Goal: Information Seeking & Learning: Learn about a topic

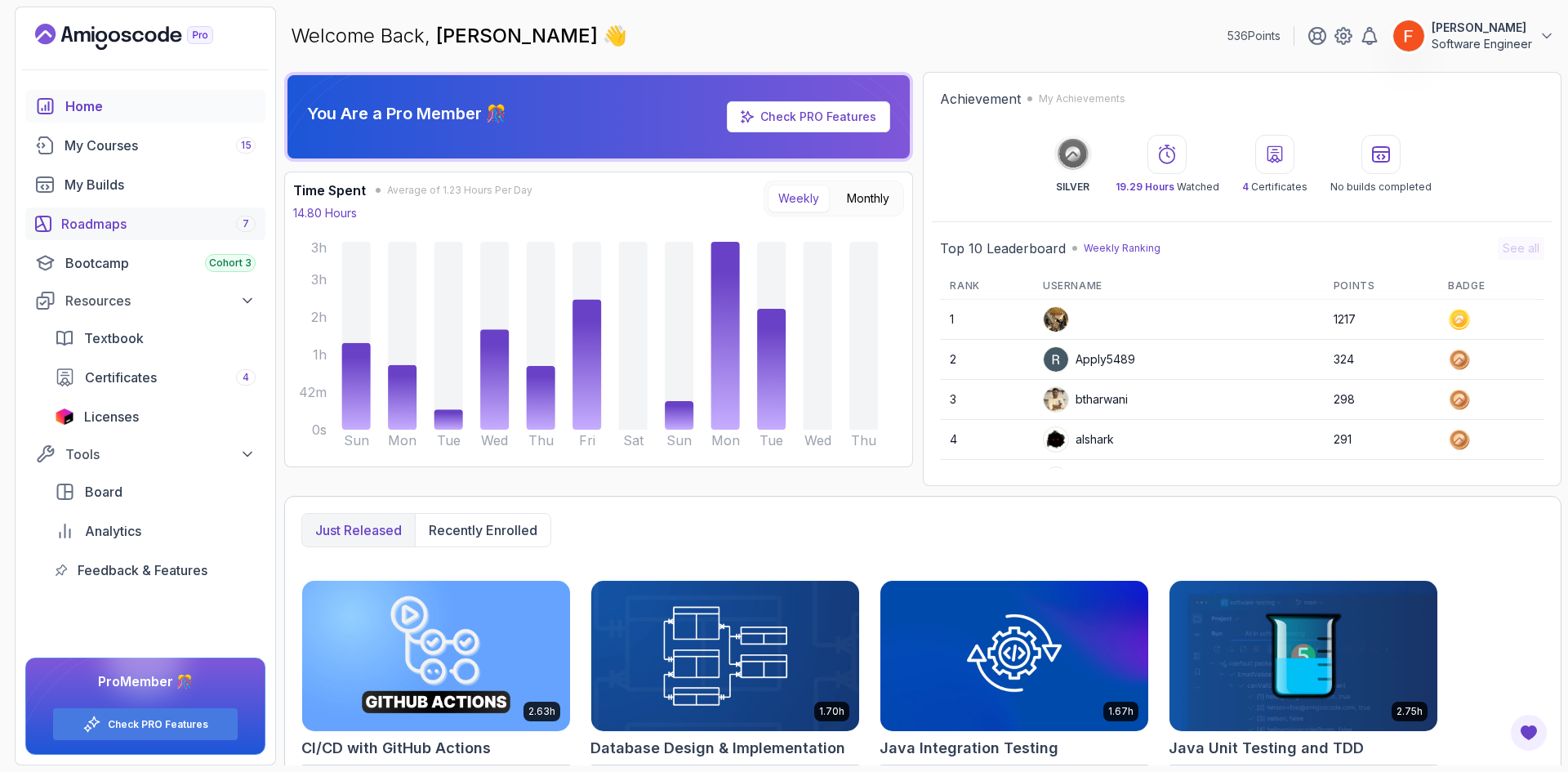
click at [136, 226] on div "Roadmaps 7" at bounding box center [158, 224] width 194 height 20
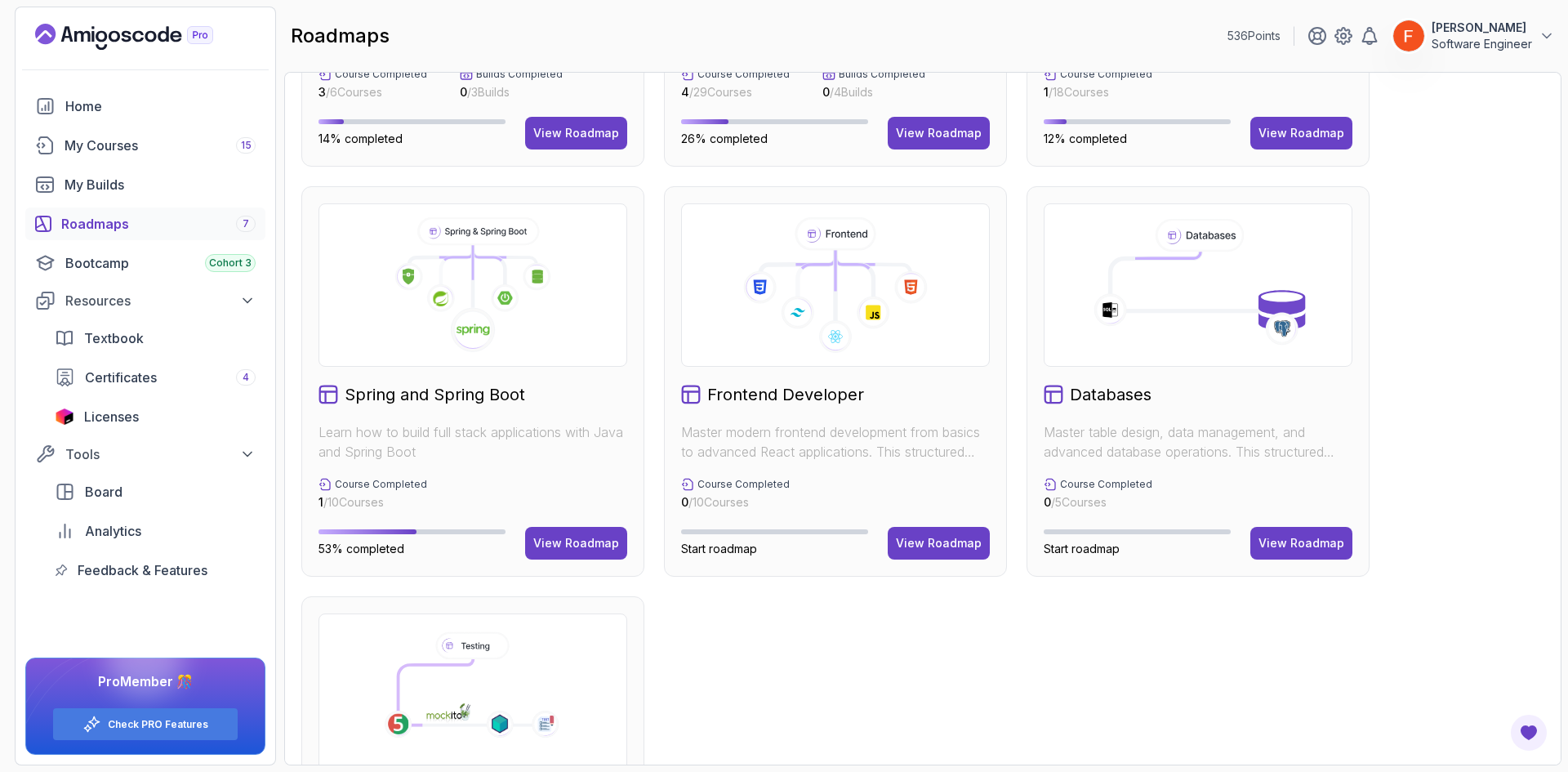
scroll to position [327, 0]
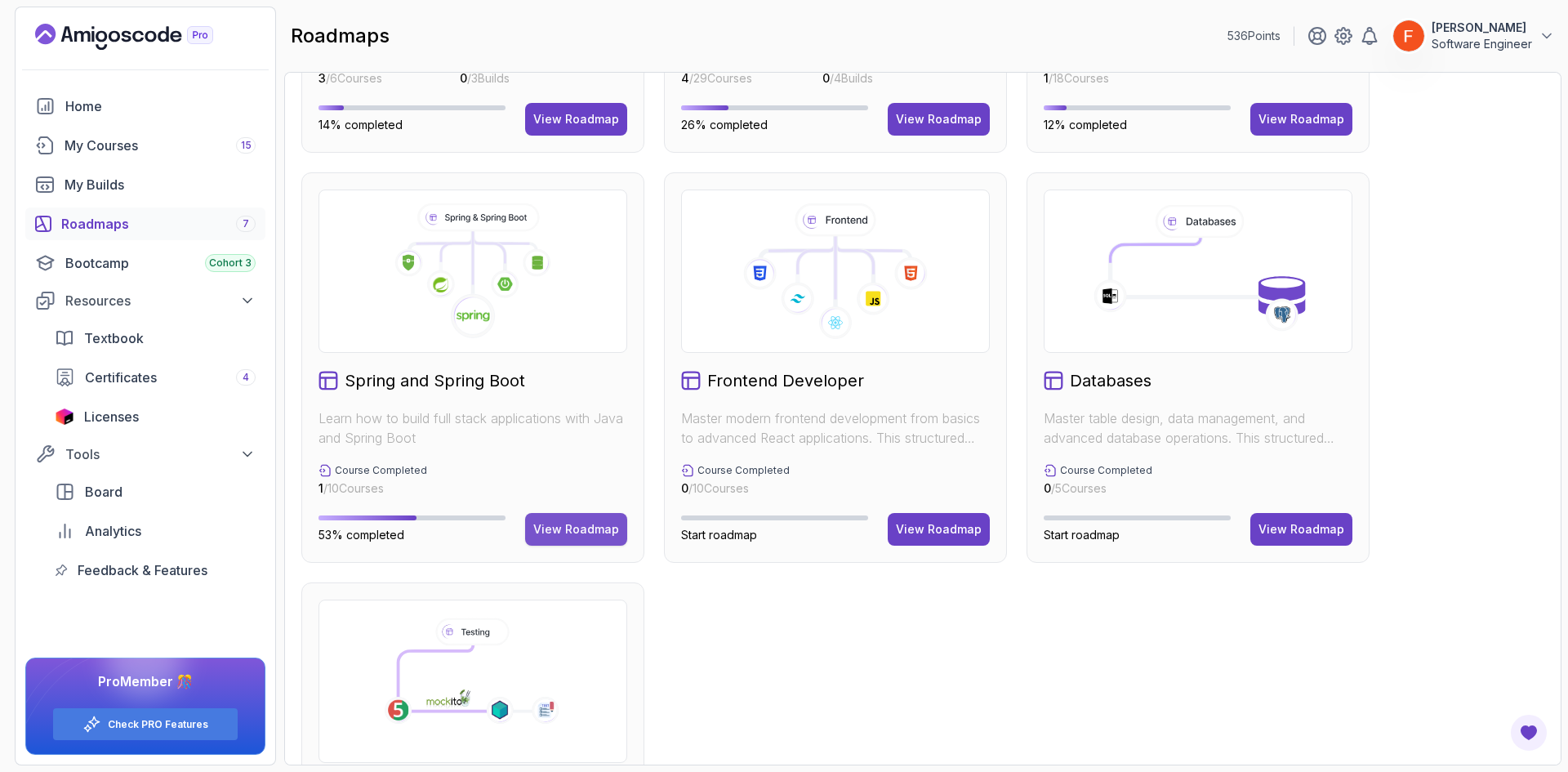
click at [544, 534] on div "View Roadmap" at bounding box center [576, 529] width 85 height 16
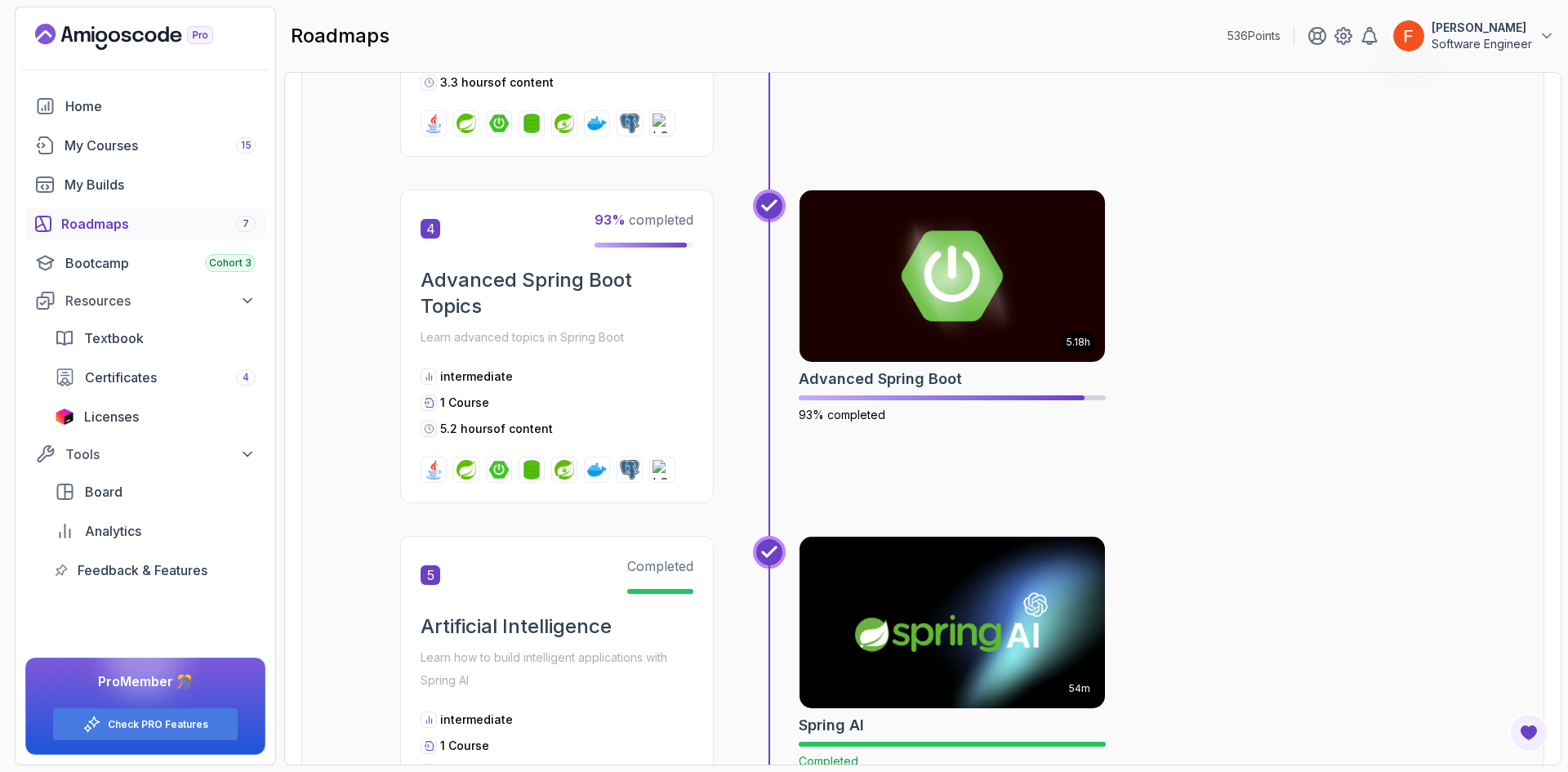
scroll to position [1405, 0]
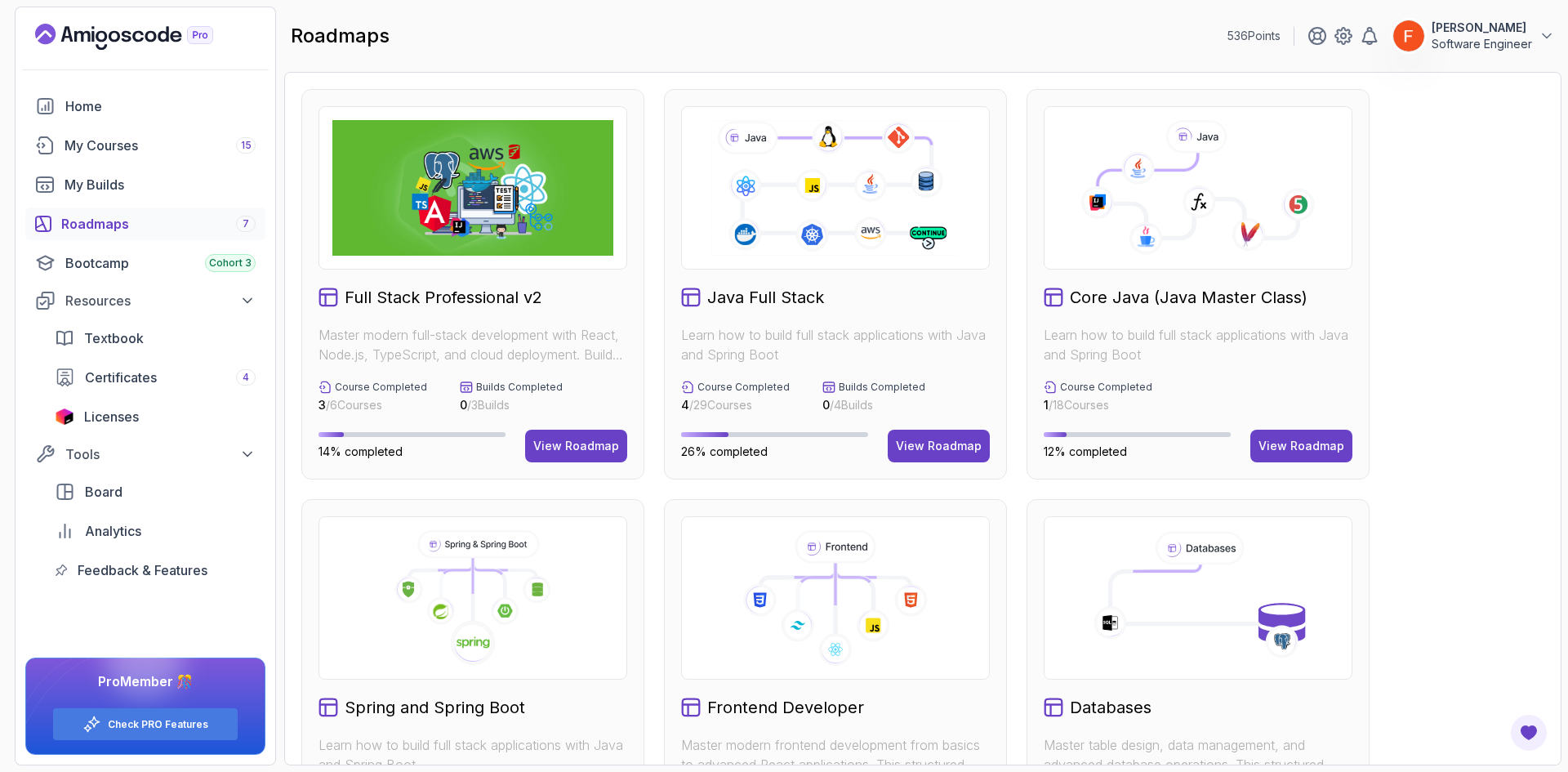
scroll to position [245, 0]
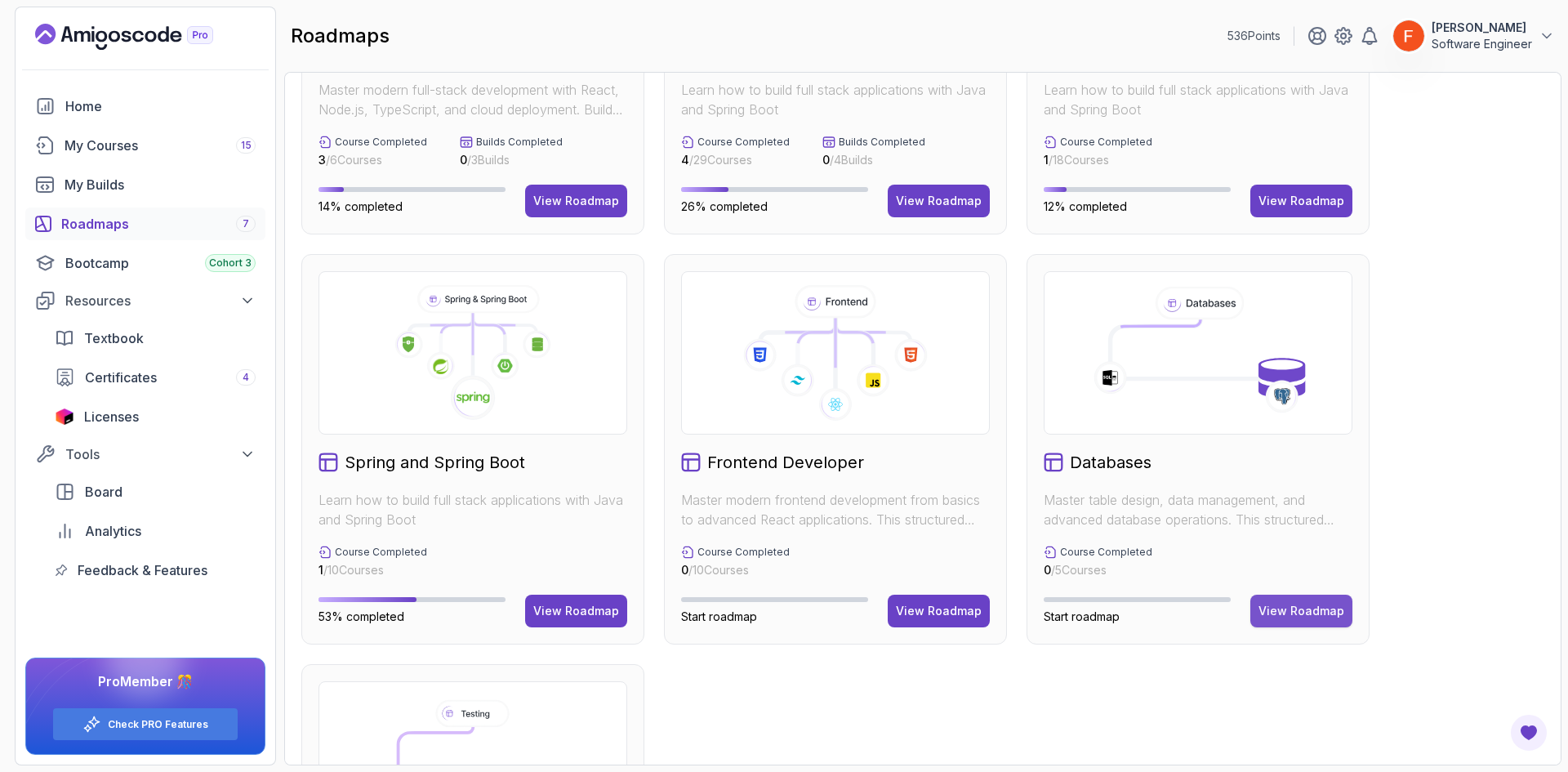
click at [1293, 625] on button "View Roadmap" at bounding box center [1300, 610] width 102 height 33
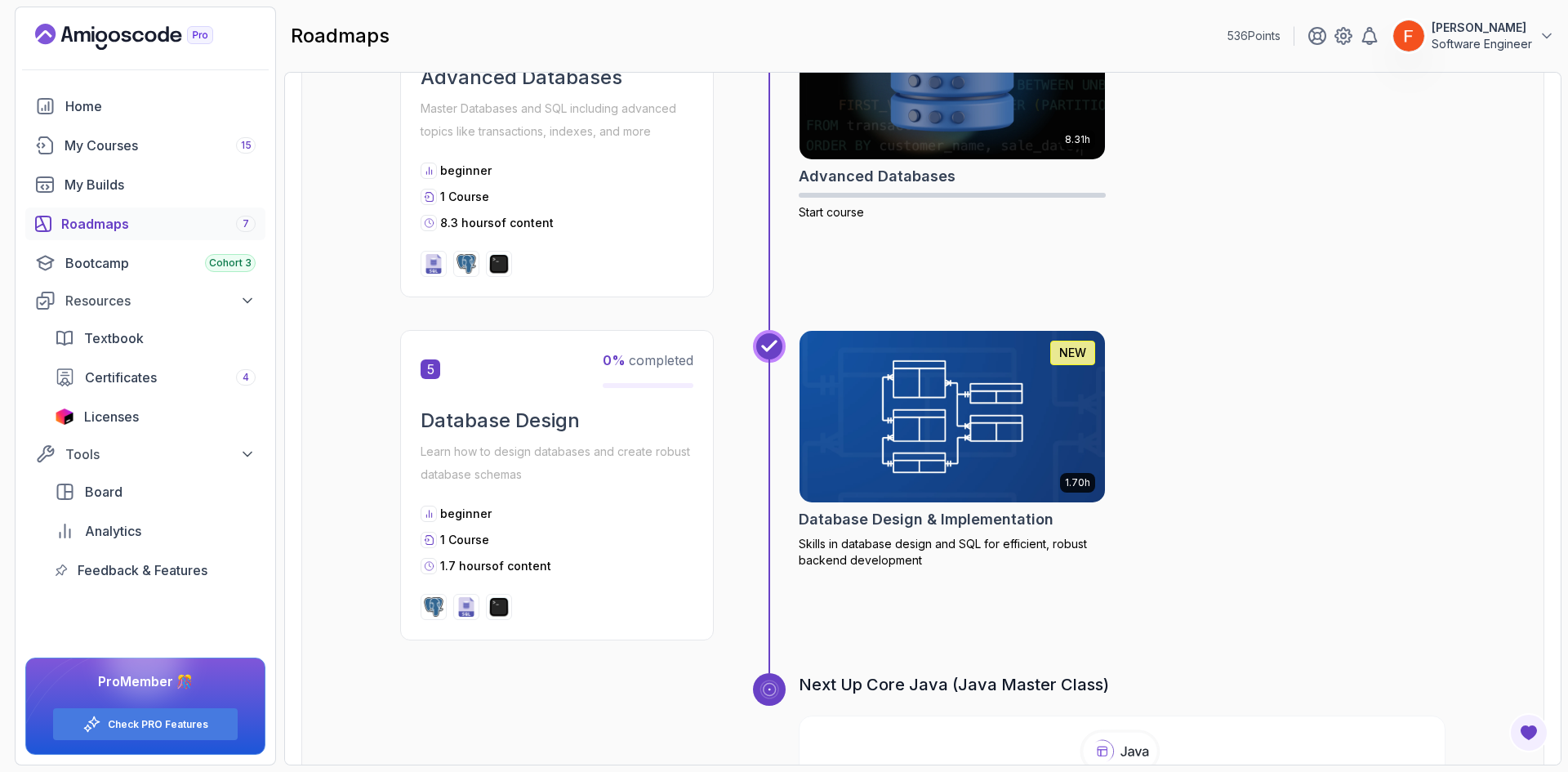
scroll to position [1731, 0]
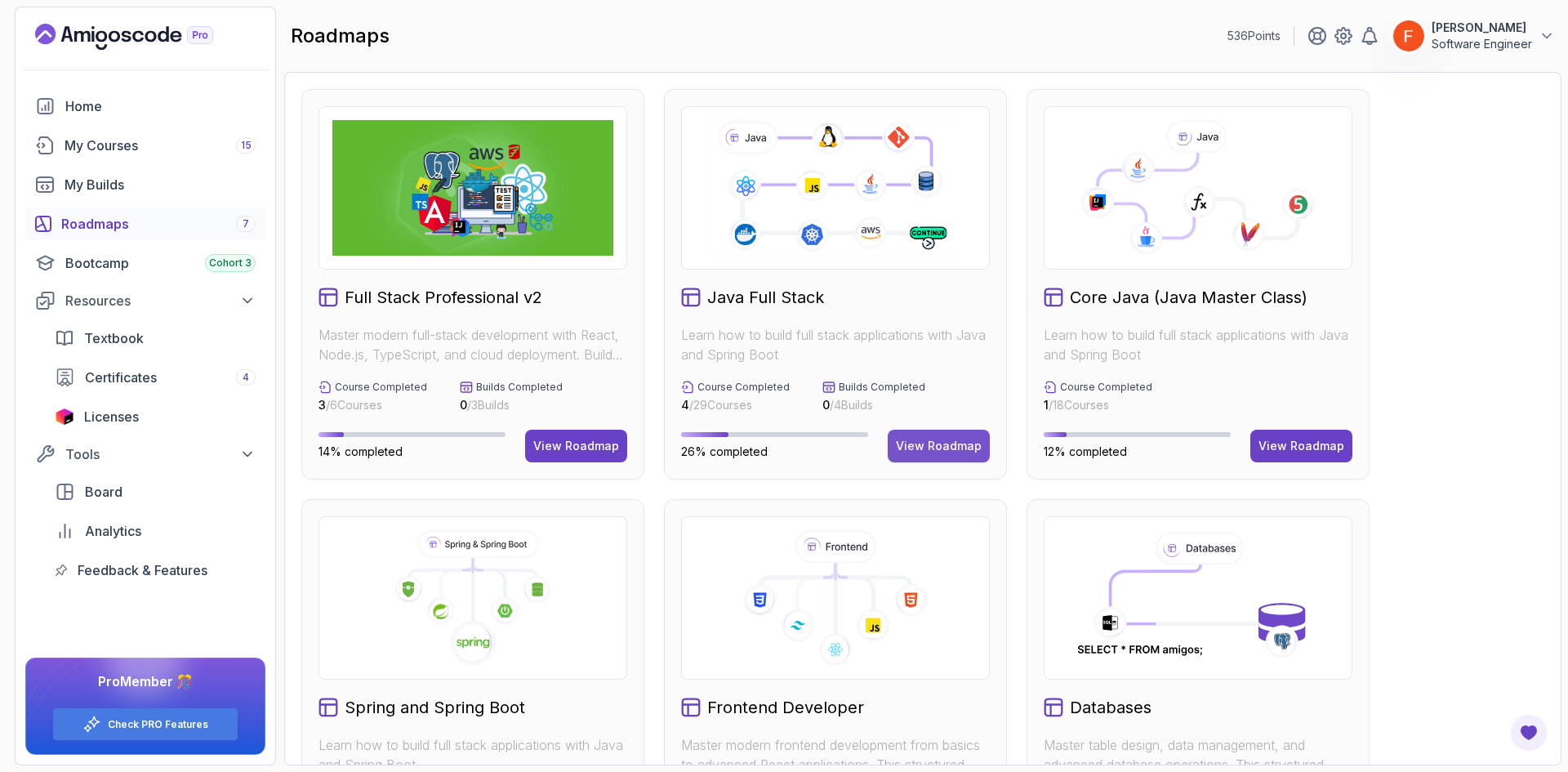
click at [918, 457] on button "View Roadmap" at bounding box center [938, 445] width 102 height 33
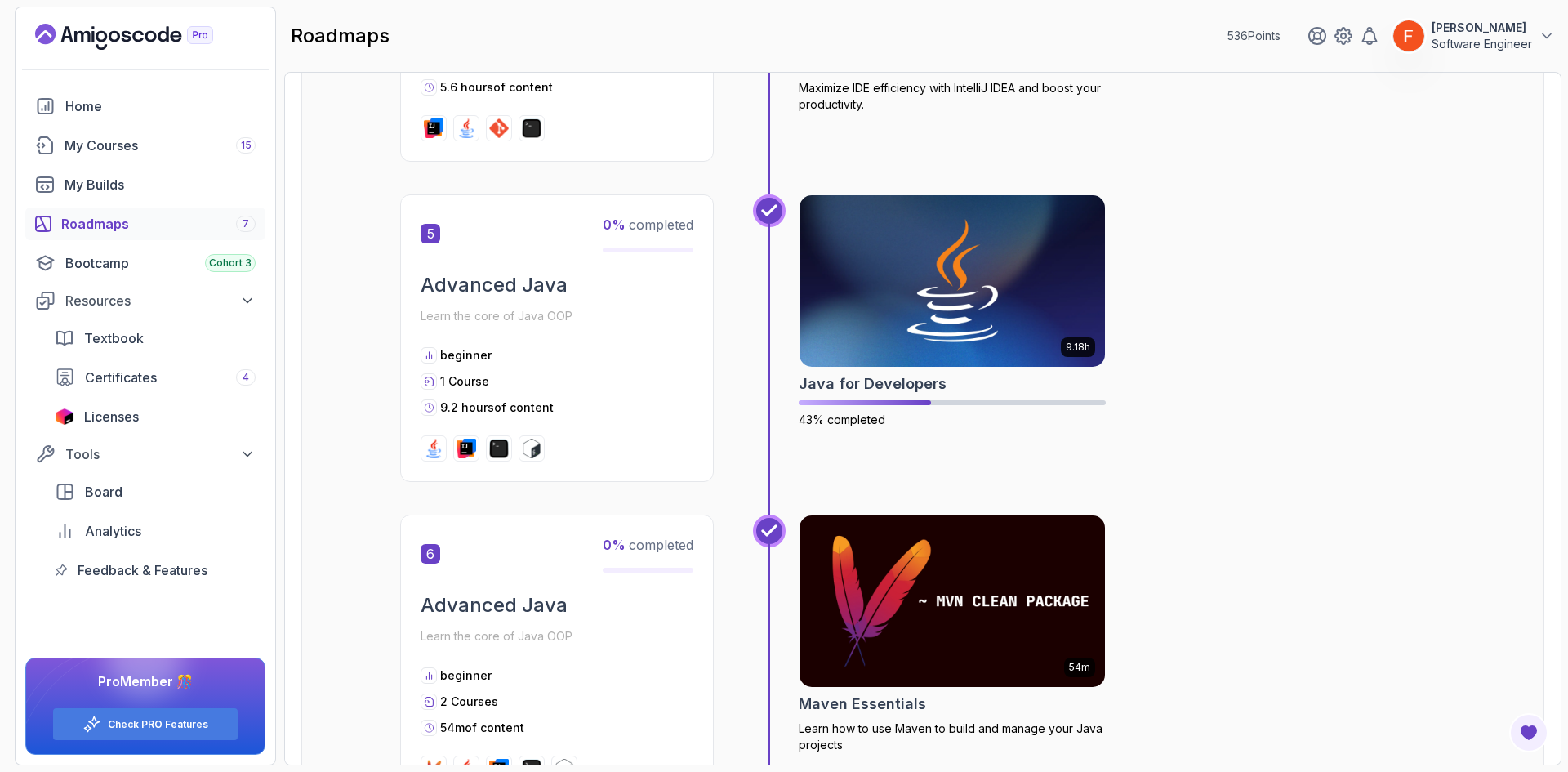
scroll to position [1797, 0]
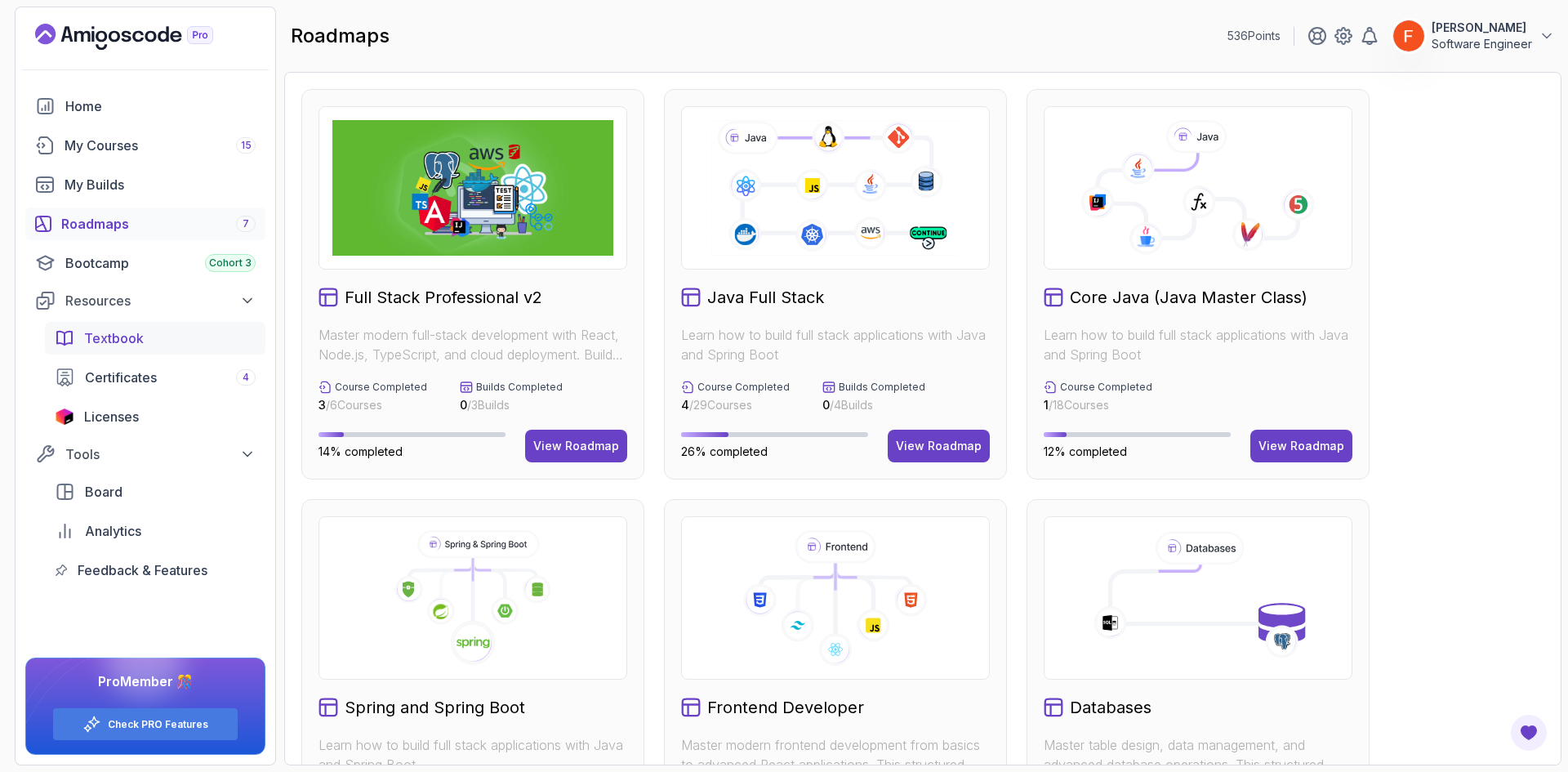
click at [97, 347] on span "Textbook" at bounding box center [114, 338] width 59 height 20
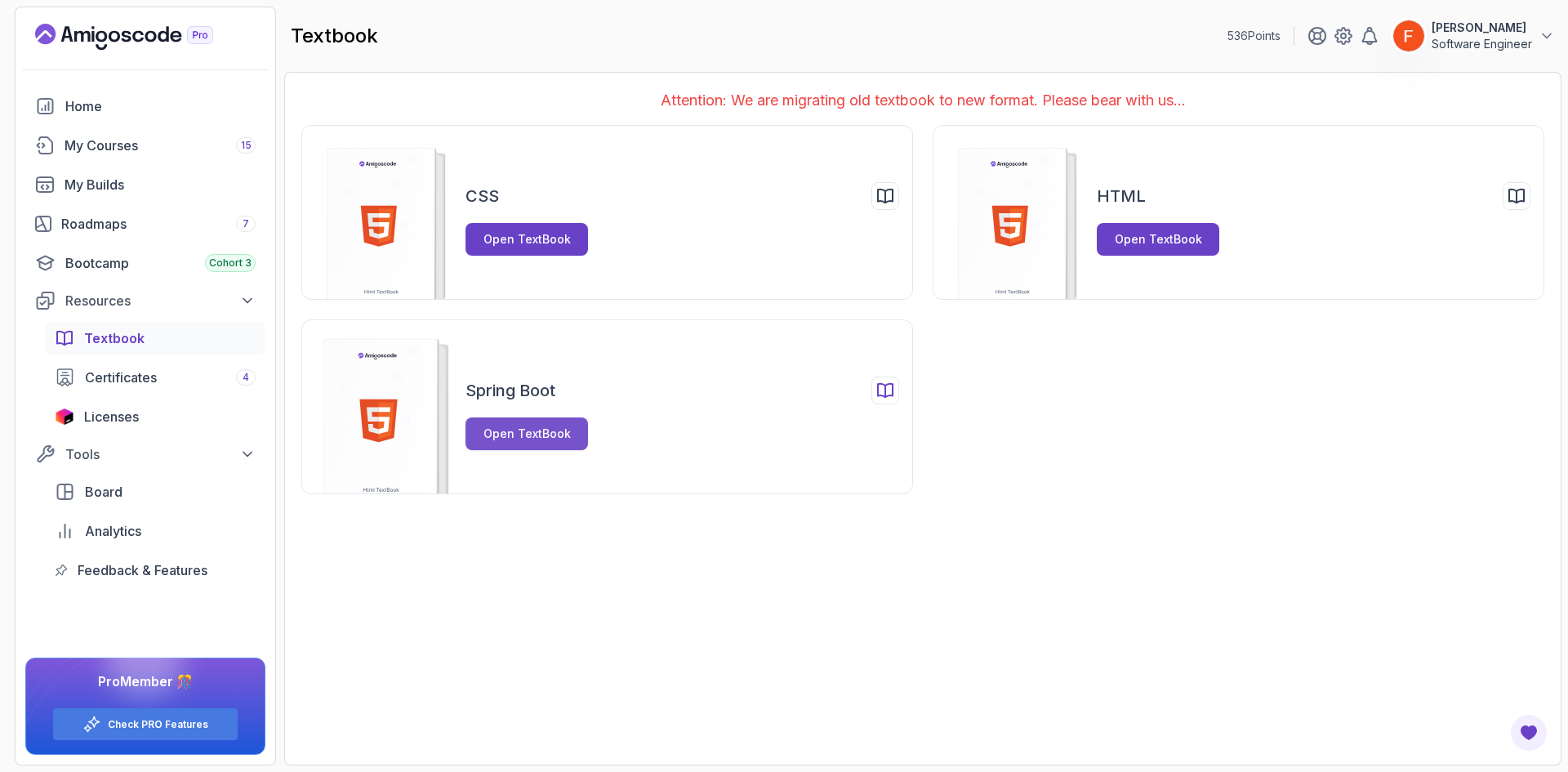
click at [491, 429] on div "Open TextBook" at bounding box center [527, 433] width 87 height 16
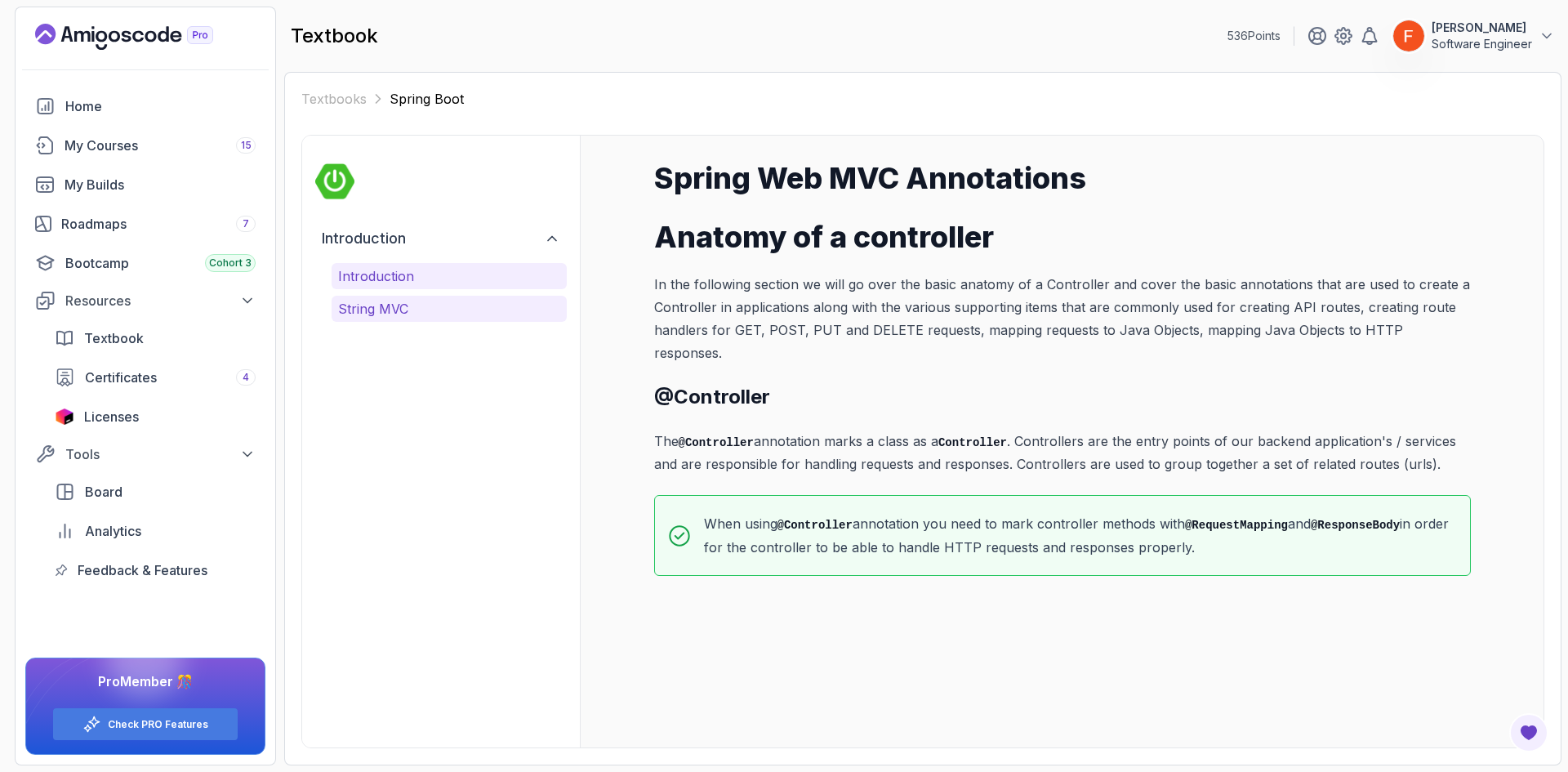
click at [429, 315] on p "String MVC" at bounding box center [449, 308] width 223 height 20
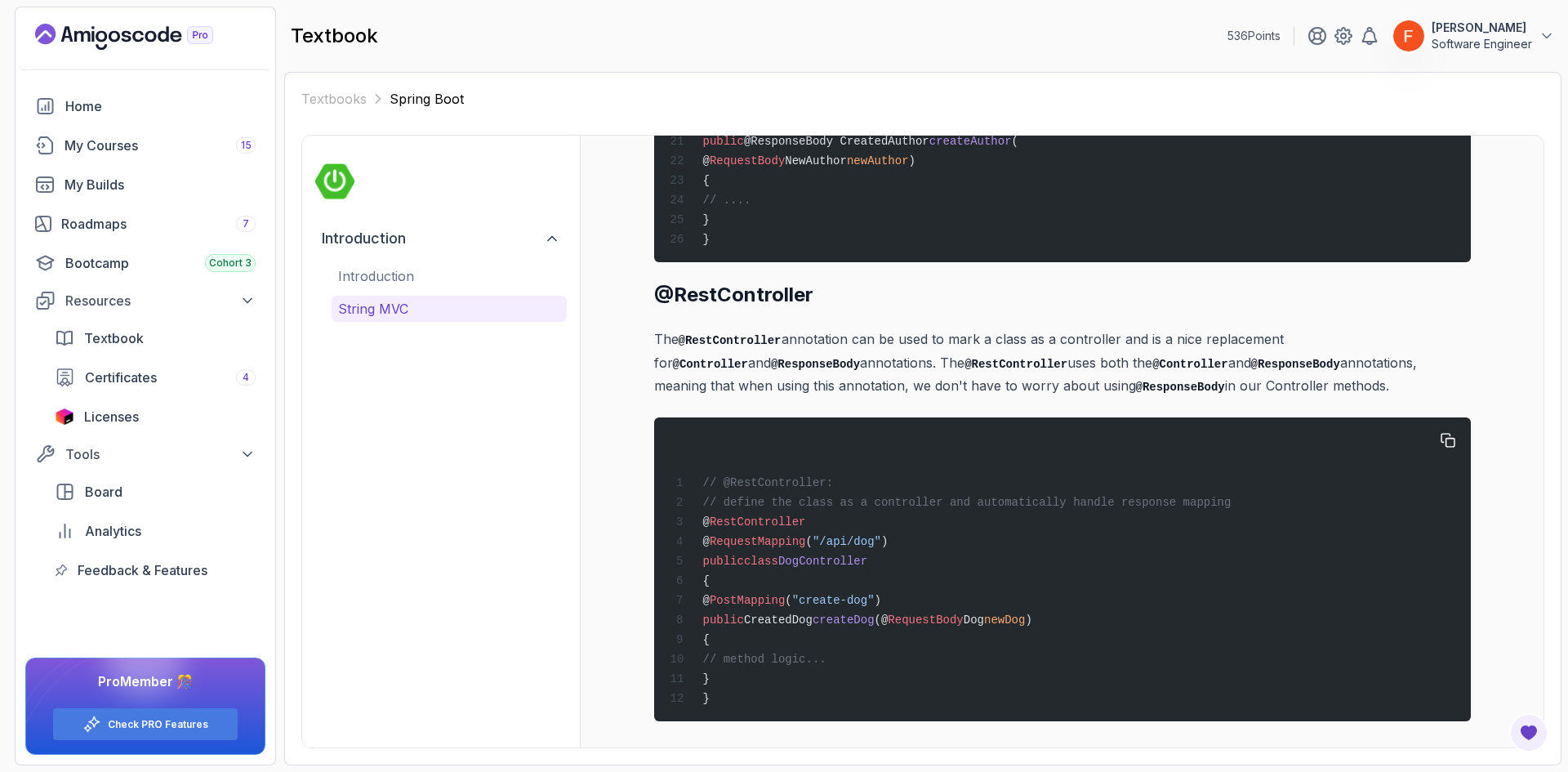
scroll to position [6640, 0]
click at [145, 413] on div "Licenses" at bounding box center [170, 416] width 172 height 20
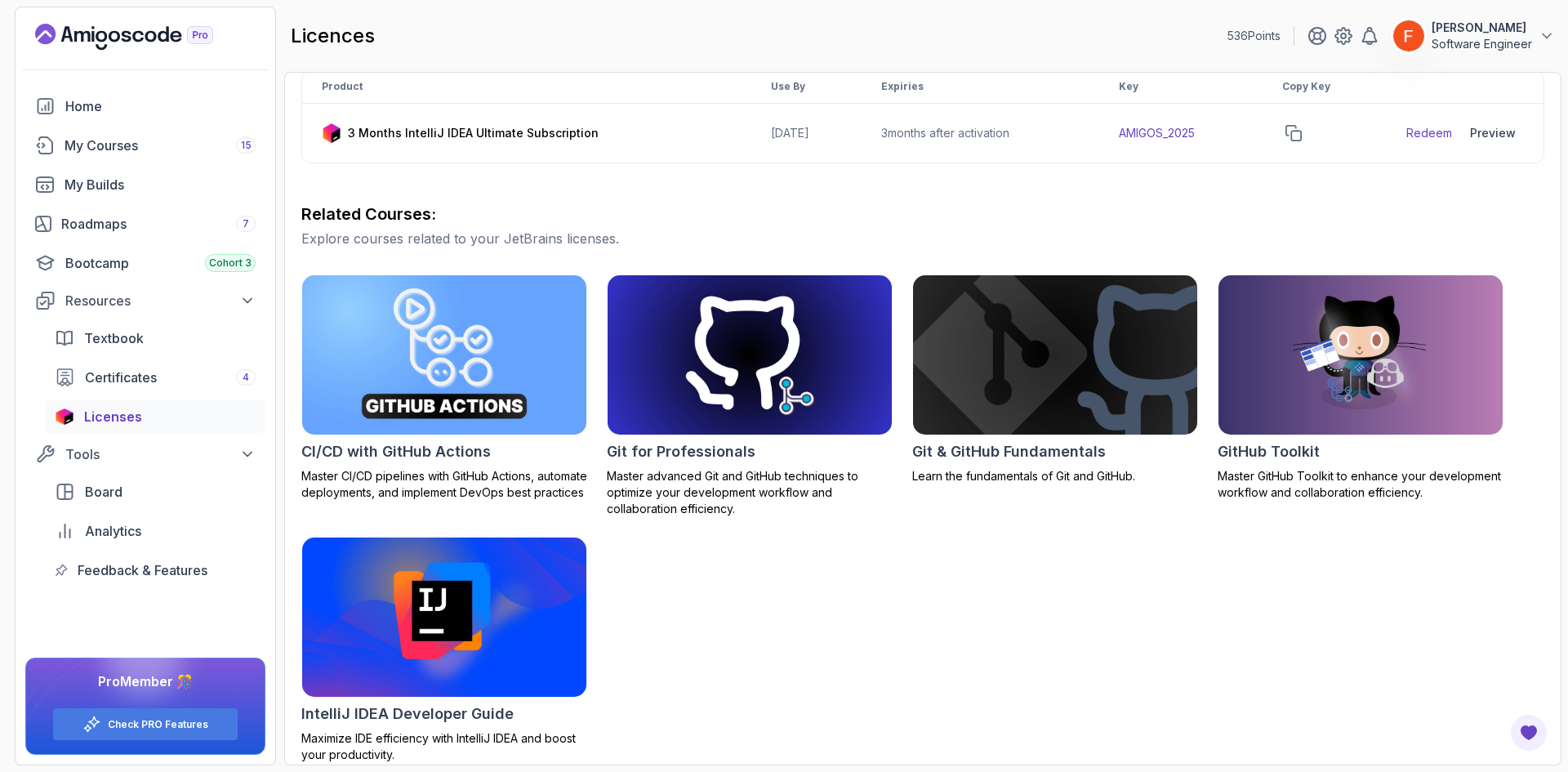
scroll to position [315, 0]
